Goal: Find specific page/section: Find specific page/section

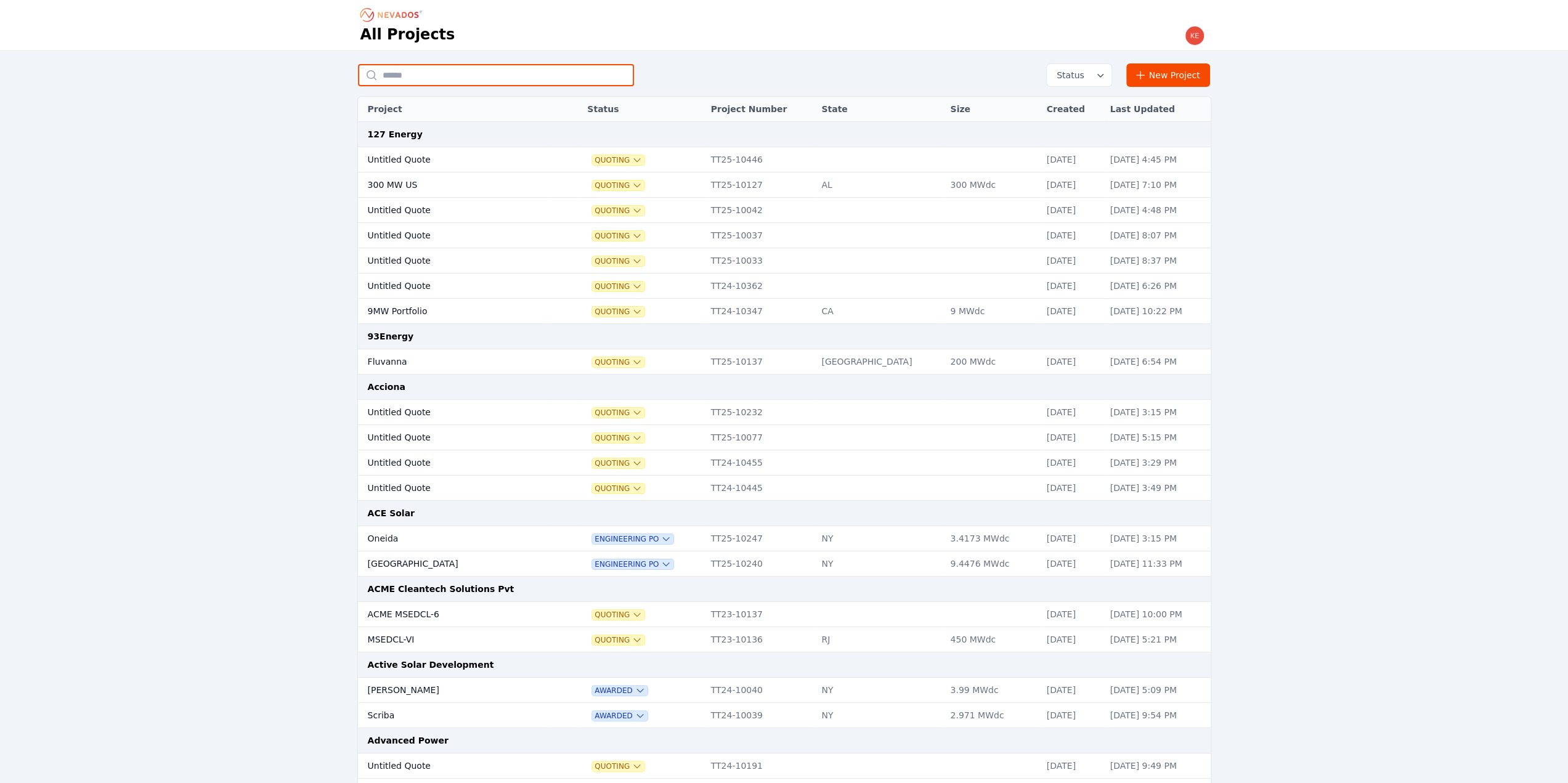
click at [429, 77] on input "text" at bounding box center [495, 75] width 276 height 22
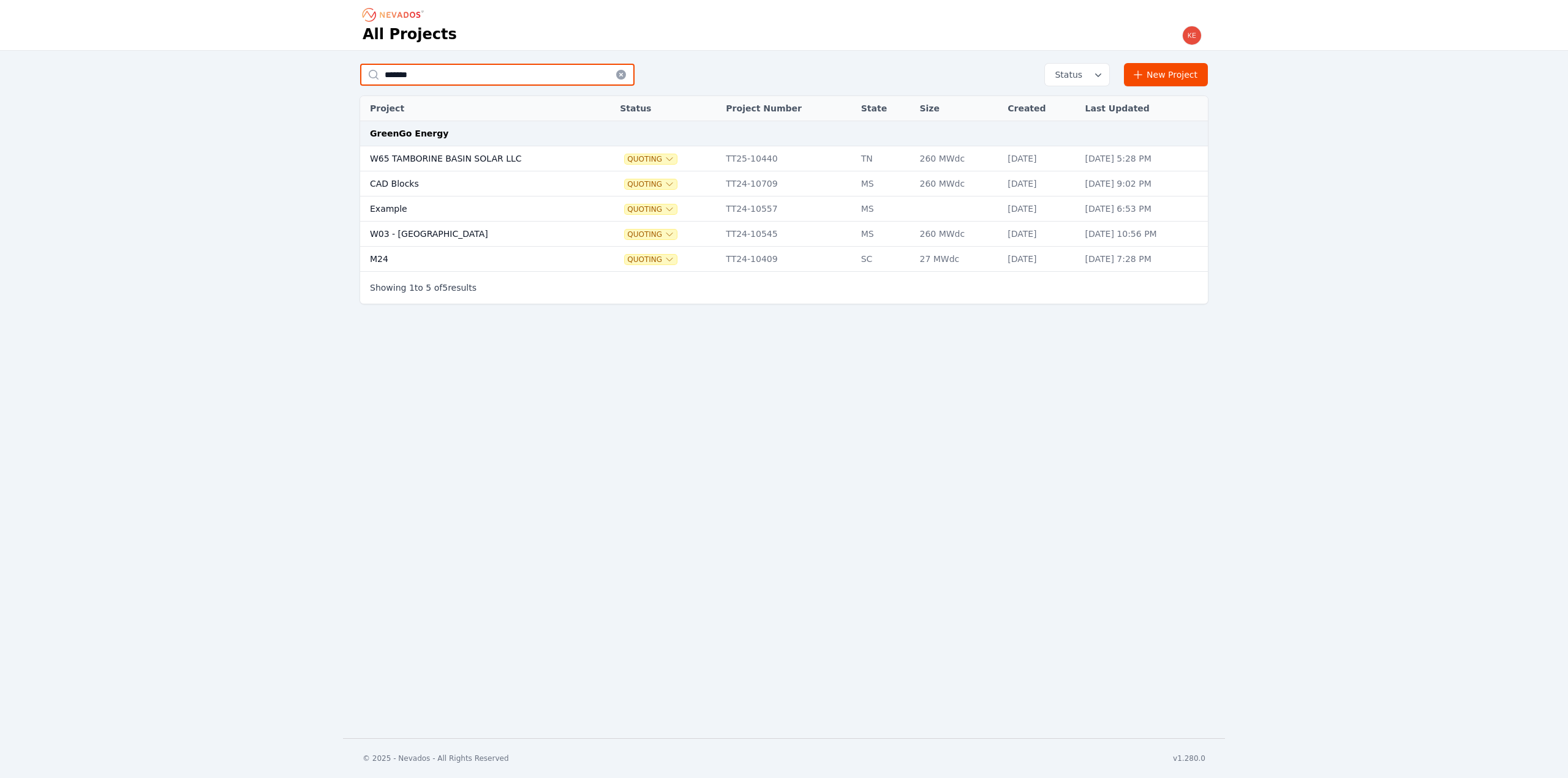
type input "*******"
click at [534, 154] on td "W65 TAMBORINE BASIN SOLAR LLC" at bounding box center [477, 158] width 235 height 25
click at [565, 159] on td "W65 TAMBORINE BASIN SOLAR LLC" at bounding box center [477, 158] width 235 height 25
click at [477, 161] on td "W65 TAMBORINE BASIN SOLAR LLC" at bounding box center [477, 158] width 235 height 25
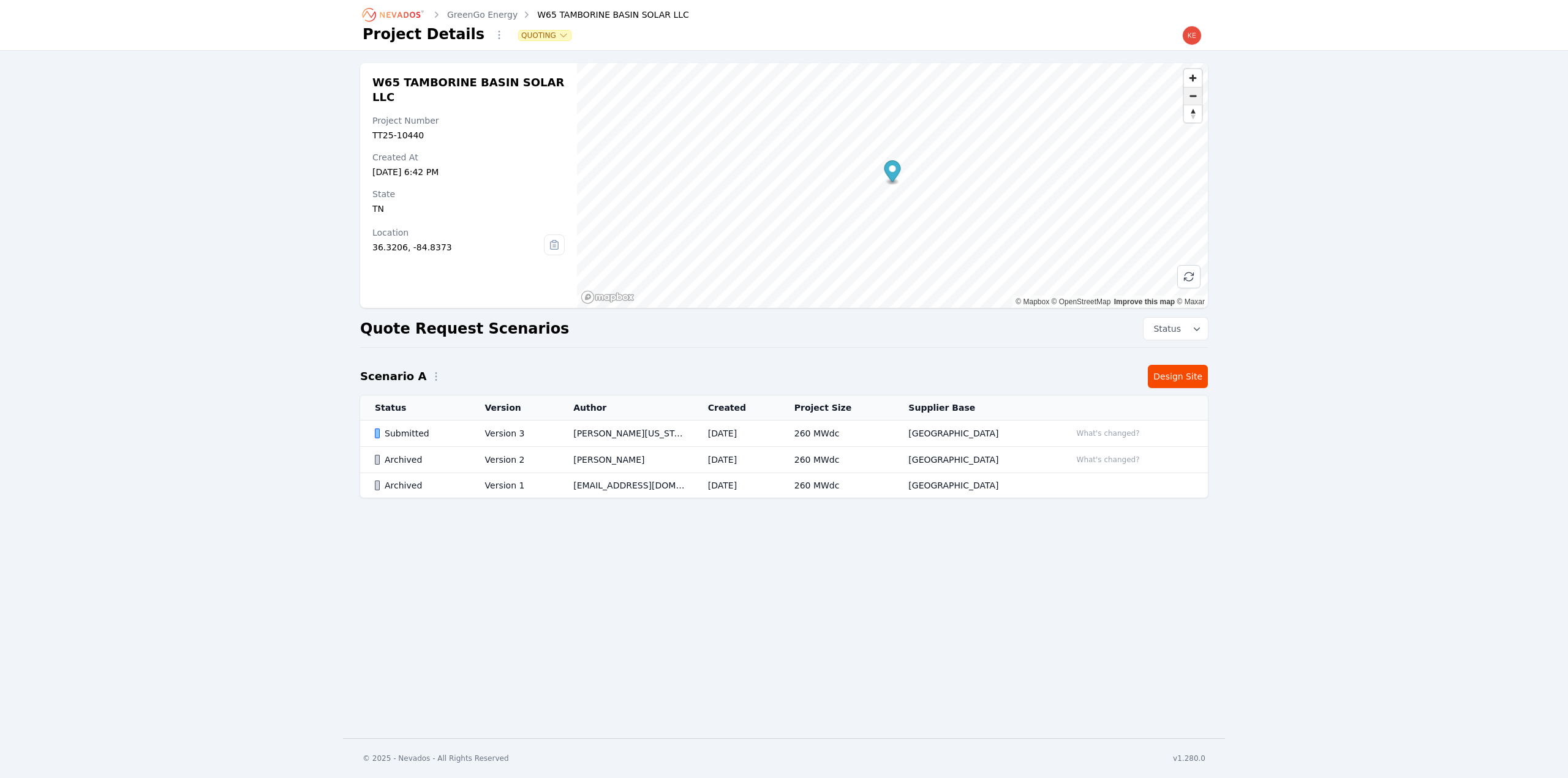
click at [1194, 97] on span "Zoom out" at bounding box center [1193, 96] width 18 height 17
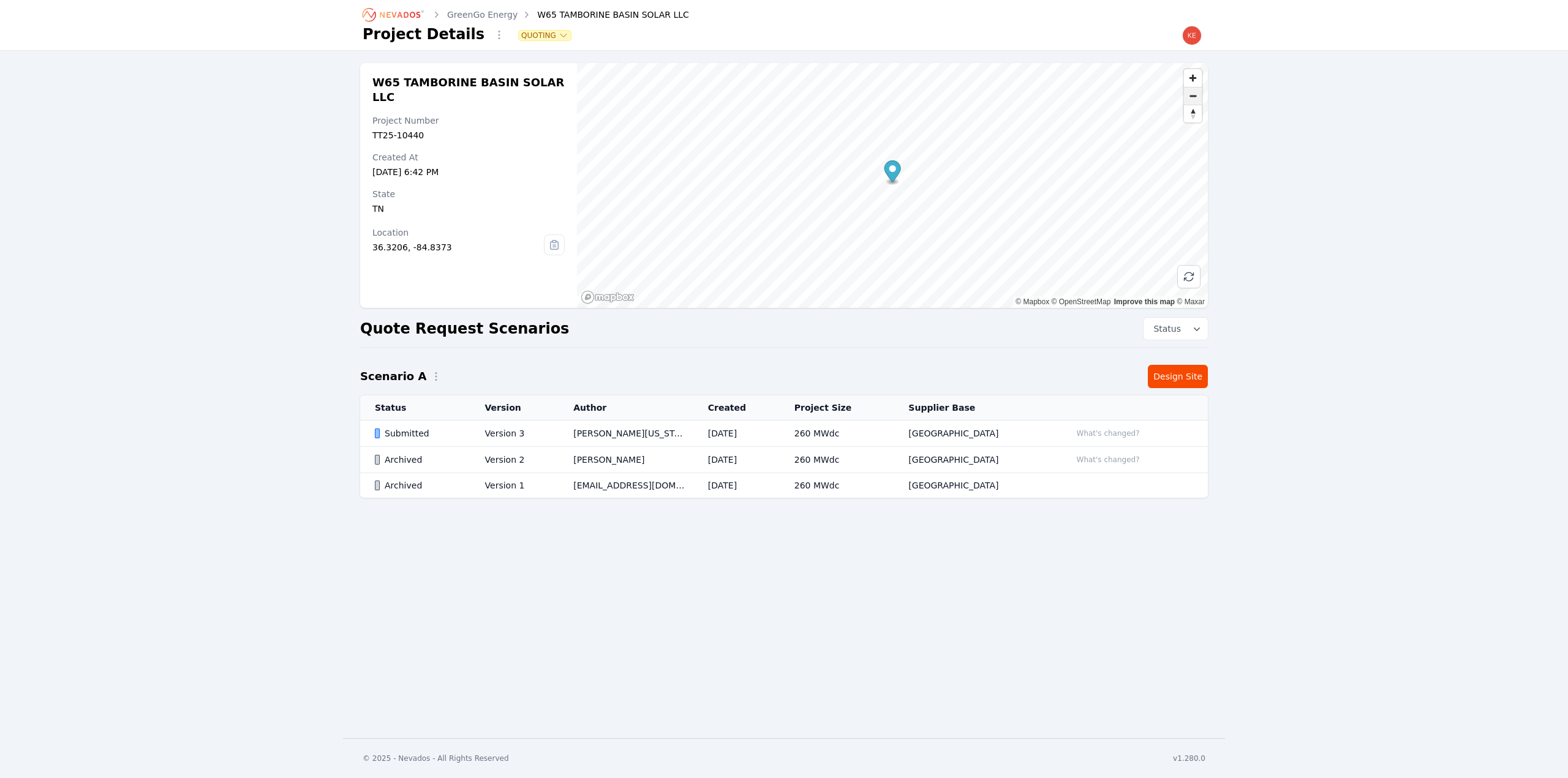
click at [1194, 97] on span "Zoom out" at bounding box center [1193, 96] width 18 height 17
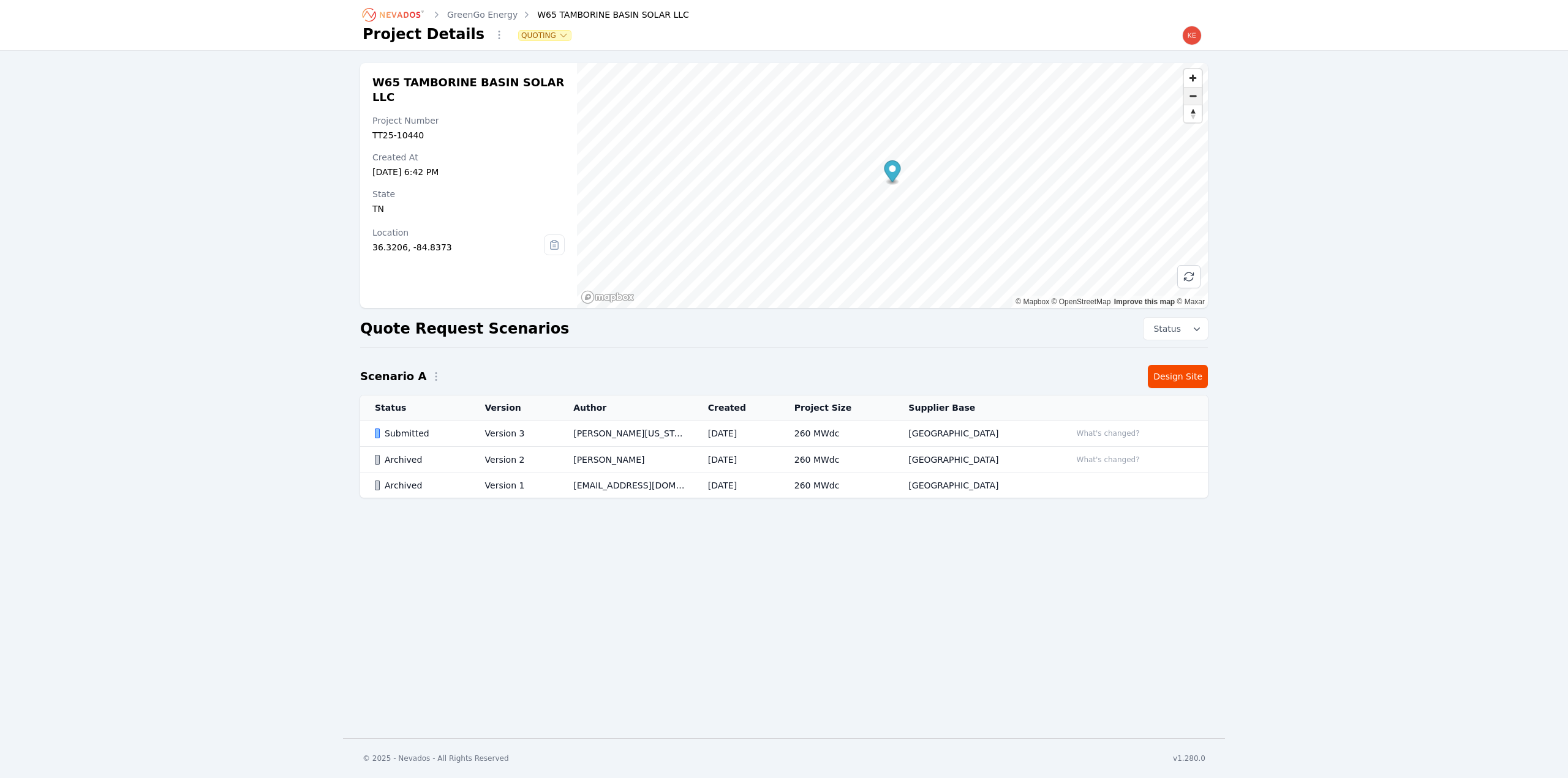
click at [1194, 97] on span "Zoom out" at bounding box center [1193, 96] width 18 height 17
click at [461, 428] on div "Submitted" at bounding box center [419, 434] width 89 height 12
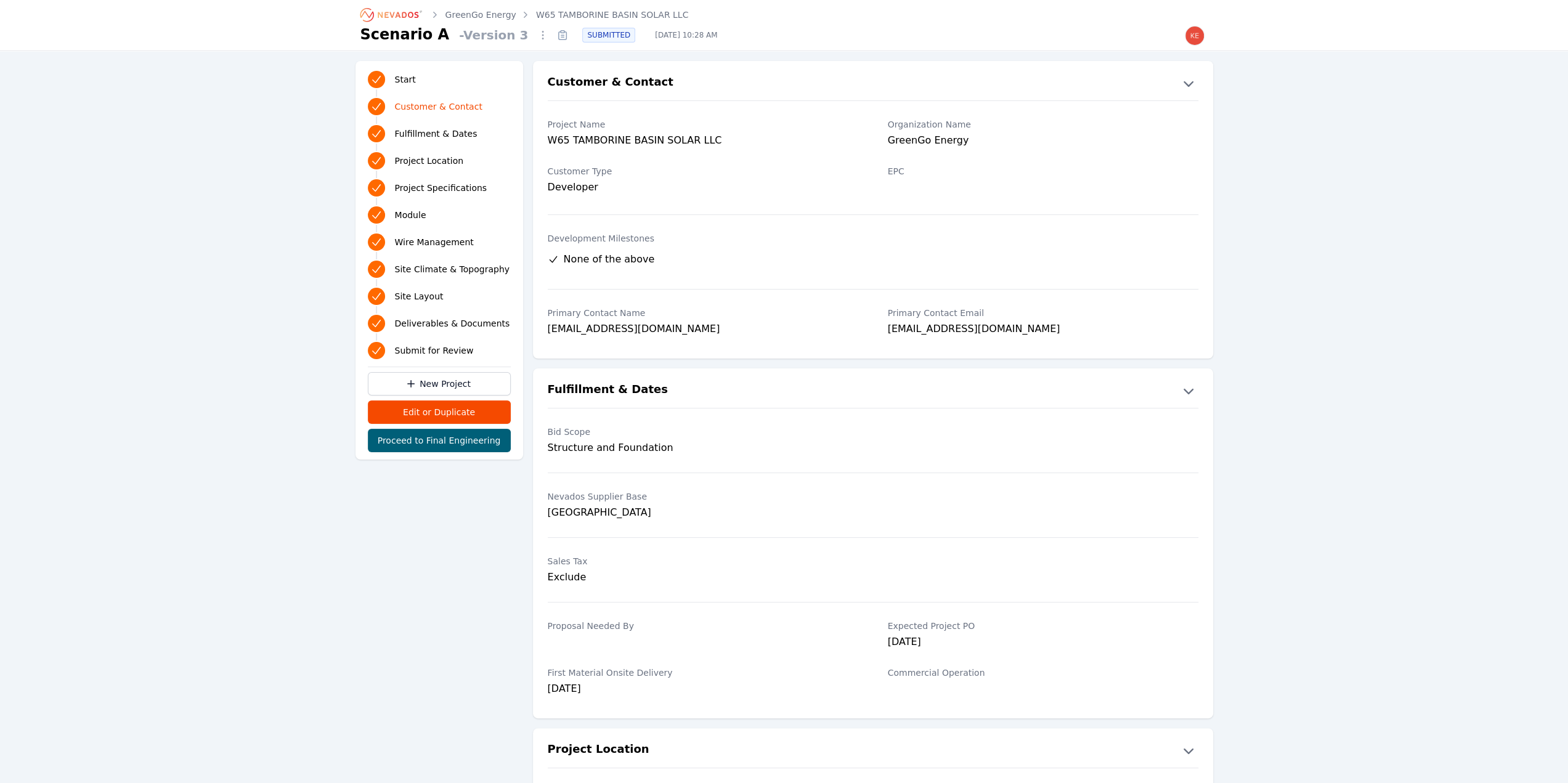
click at [448, 324] on span "Deliverables & Documents" at bounding box center [452, 323] width 115 height 12
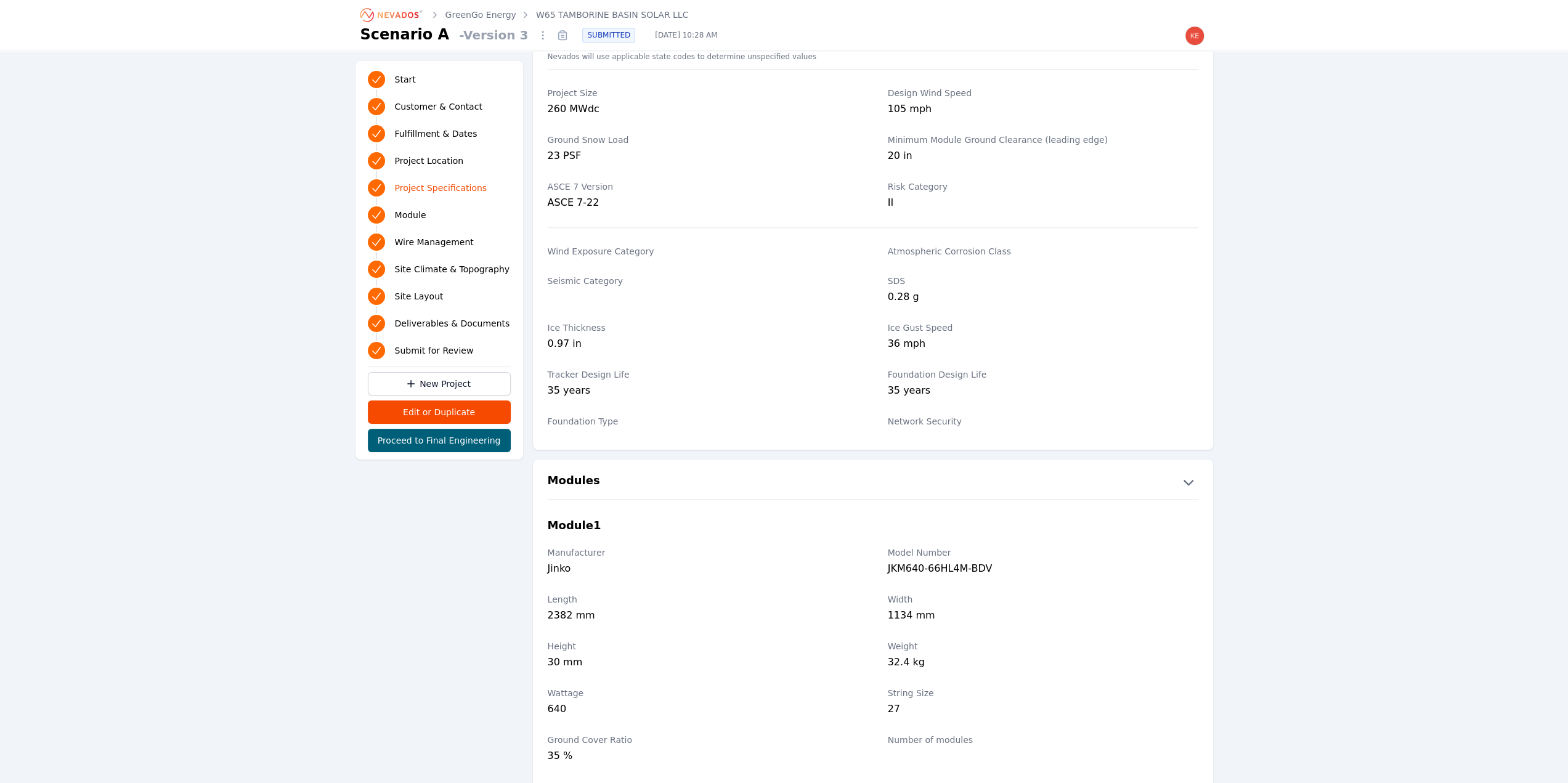
scroll to position [875, 0]
